Goal: Information Seeking & Learning: Understand process/instructions

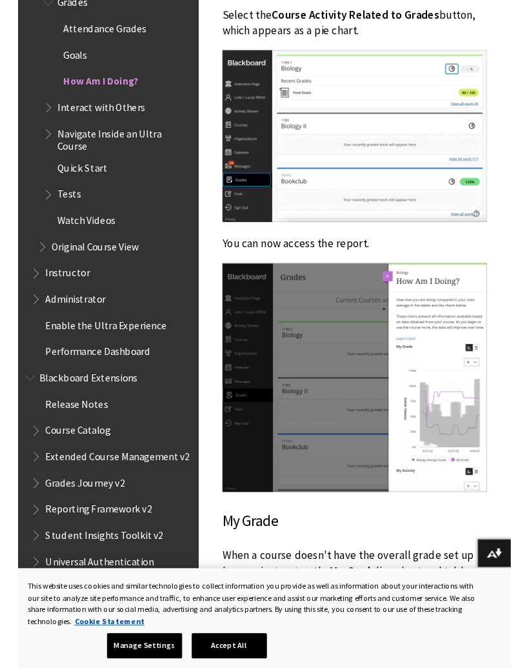
scroll to position [1289, 0]
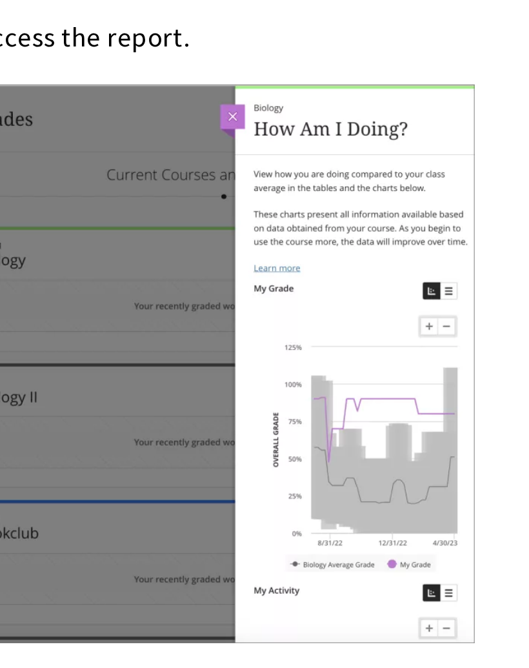
click at [219, 273] on img at bounding box center [361, 396] width 284 height 246
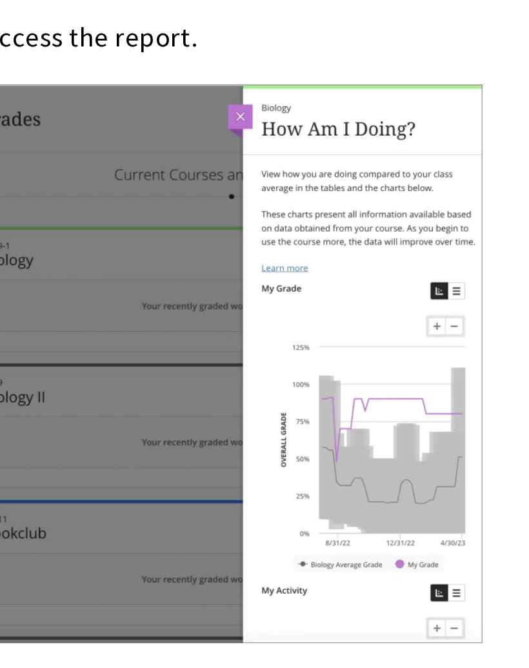
click at [219, 273] on img at bounding box center [361, 396] width 284 height 246
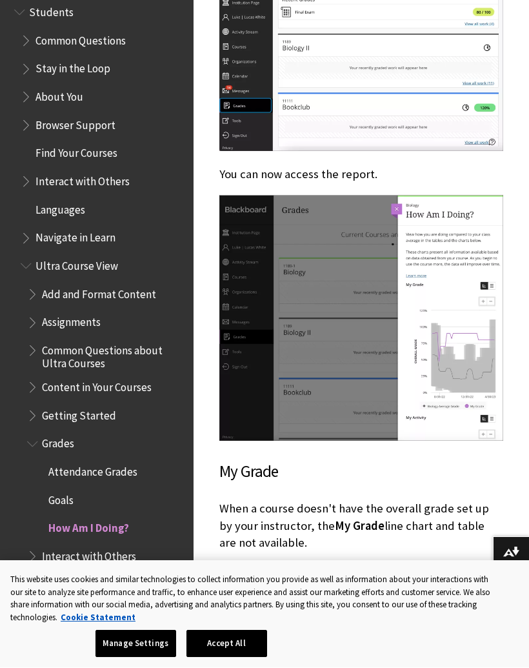
scroll to position [1367, 0]
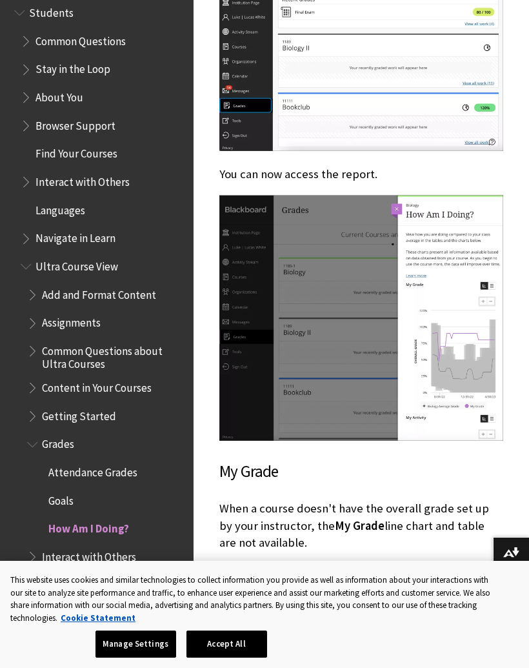
click at [412, 271] on img at bounding box center [361, 318] width 284 height 246
click at [416, 272] on img at bounding box center [361, 318] width 284 height 246
click at [402, 205] on img at bounding box center [361, 318] width 284 height 246
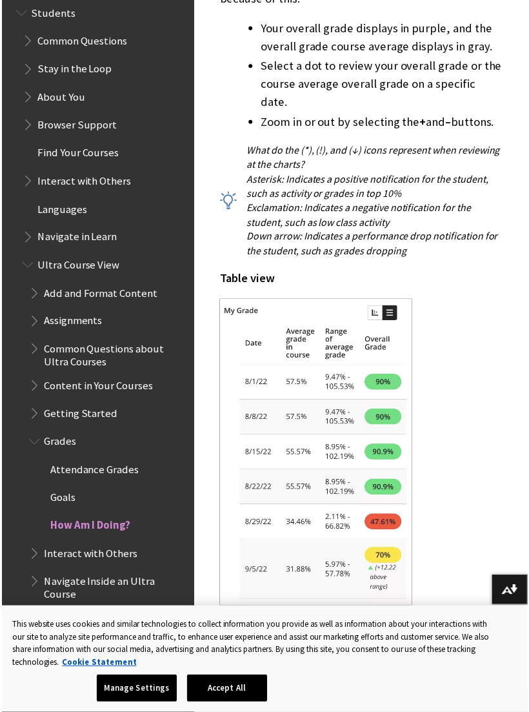
scroll to position [2323, 0]
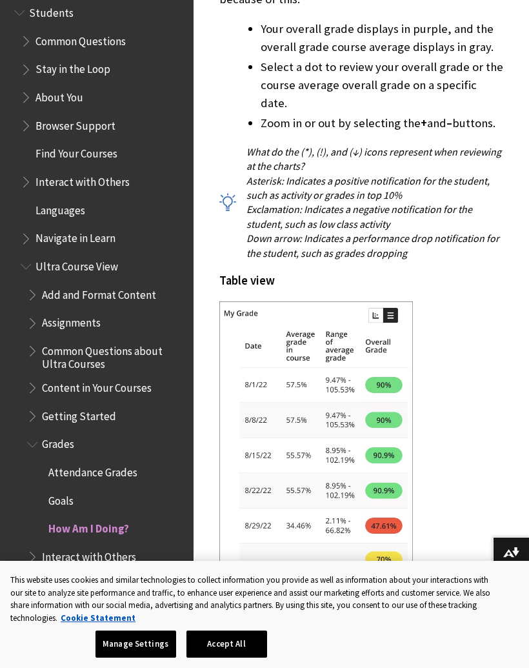
click at [472, 114] on li "Zoom in or out by selecting the + and – buttons." at bounding box center [382, 123] width 243 height 18
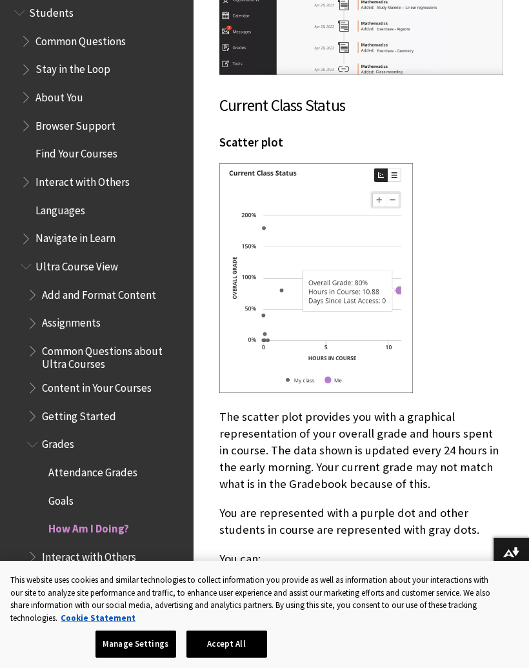
scroll to position [4989, 0]
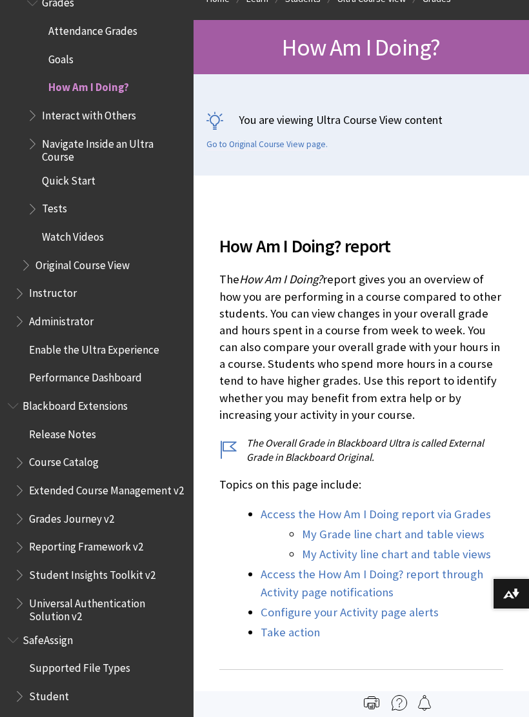
scroll to position [202, 0]
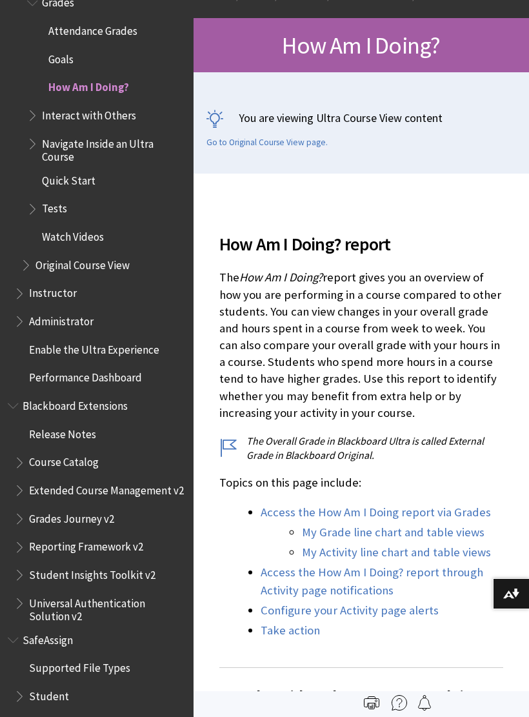
click at [283, 147] on link "Go to Original Course View page." at bounding box center [266, 143] width 121 height 12
